Goal: Check status

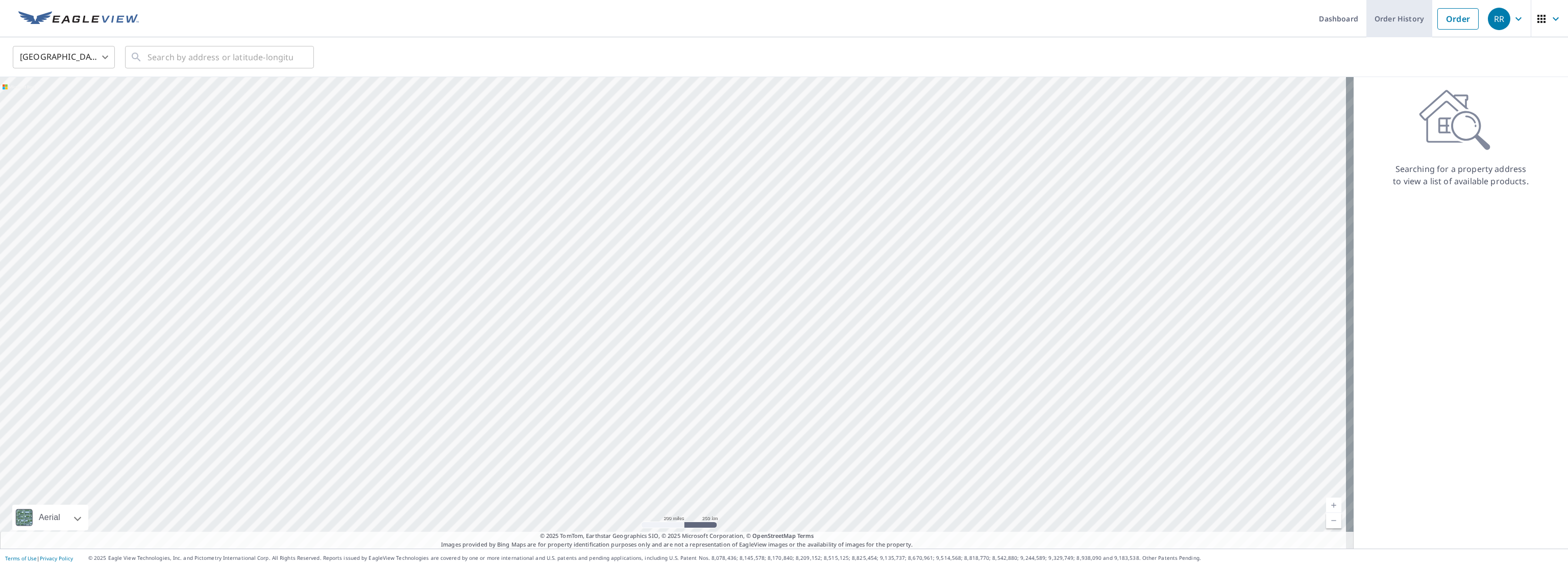
click at [1407, 24] on link "Order History" at bounding box center [1399, 18] width 66 height 37
